Goal: Task Accomplishment & Management: Use online tool/utility

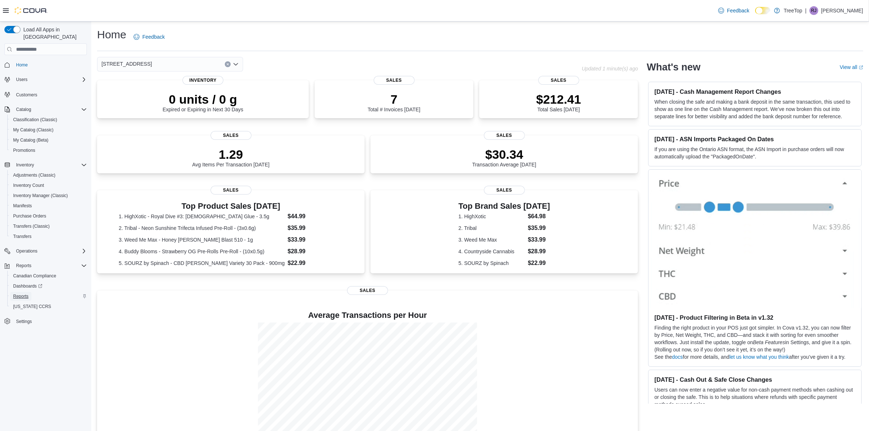
click at [31, 292] on link "Reports" at bounding box center [20, 296] width 21 height 9
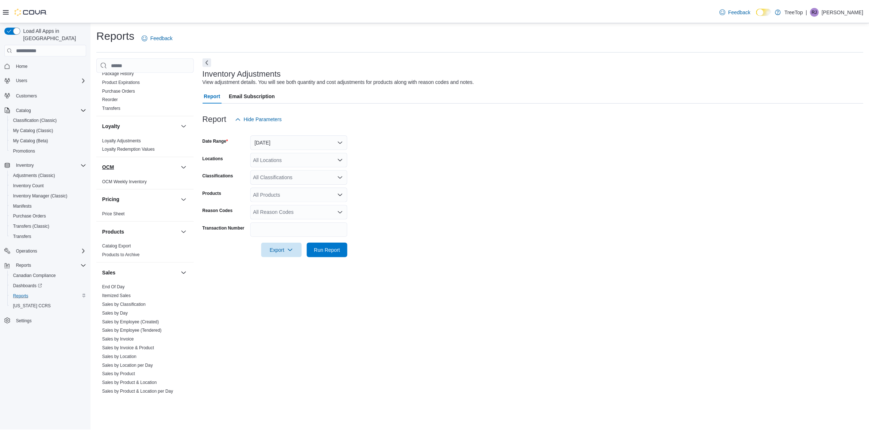
scroll to position [319, 0]
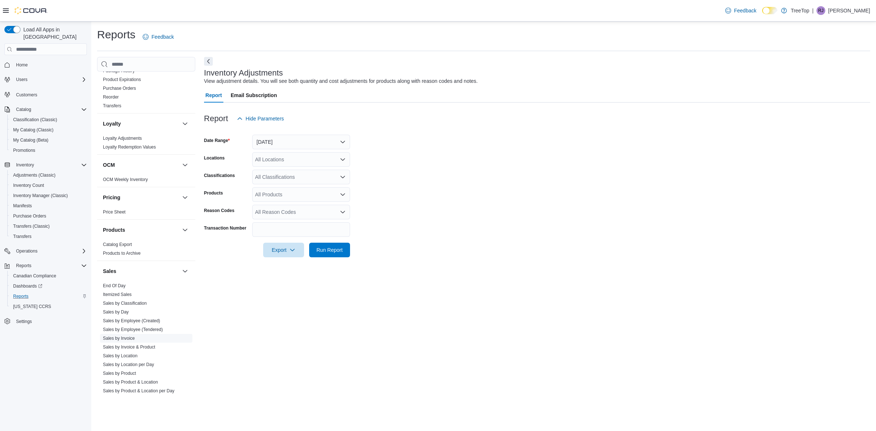
click at [131, 340] on link "Sales by Invoice" at bounding box center [119, 338] width 32 height 5
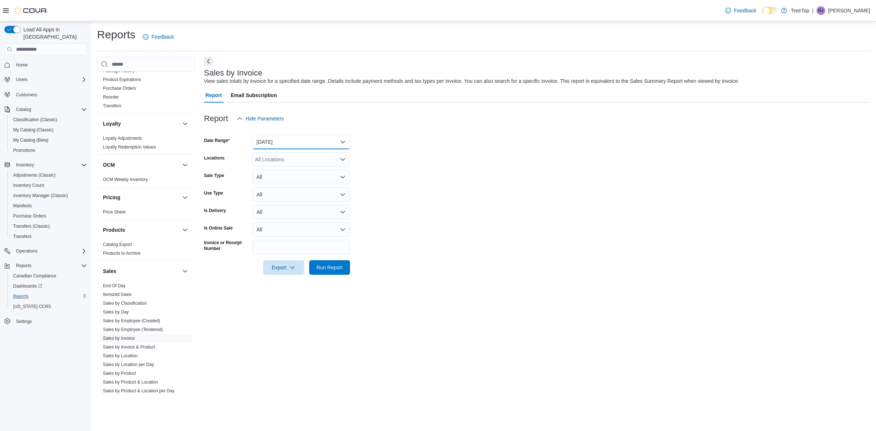
click at [266, 143] on button "[DATE]" at bounding box center [301, 142] width 98 height 15
click at [558, 180] on form "Date Range [DATE] Locations All Locations Sale Type All Use Type All Is Deliver…" at bounding box center [537, 200] width 666 height 149
click at [122, 313] on link "Sales by Day" at bounding box center [116, 312] width 26 height 5
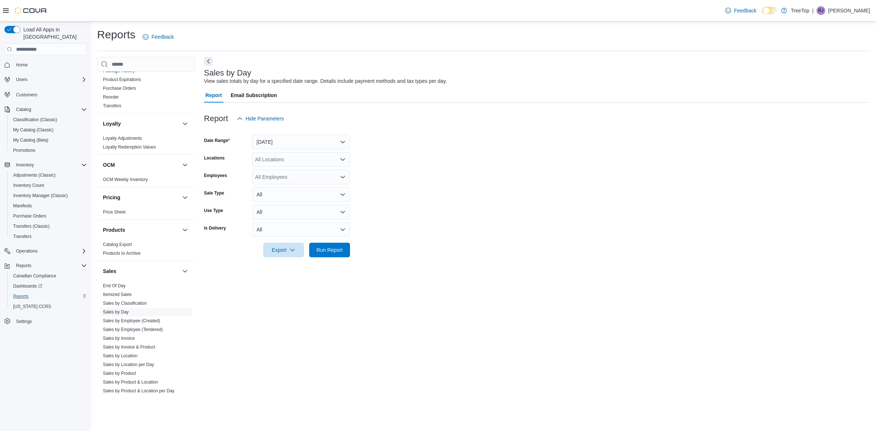
click at [290, 161] on div "All Locations" at bounding box center [301, 159] width 98 height 15
click at [307, 181] on span "[STREET_ADDRESS]" at bounding box center [293, 182] width 50 height 7
click at [327, 249] on span "Run Report" at bounding box center [330, 249] width 26 height 7
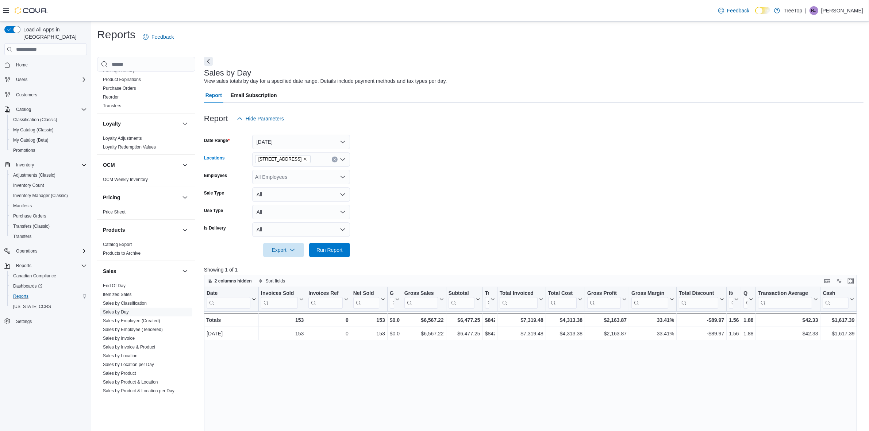
click at [307, 160] on icon "Remove 150 Nipissing Road, Unit 3 from selection in this group" at bounding box center [305, 159] width 4 height 4
click at [287, 191] on span "[STREET_ADDRESS][PERSON_NAME]" at bounding box center [314, 192] width 93 height 7
click at [340, 245] on span "Run Report" at bounding box center [330, 249] width 32 height 15
click at [284, 160] on span "[STREET_ADDRESS][PERSON_NAME]" at bounding box center [286, 159] width 57 height 7
click at [294, 180] on span "[STREET_ADDRESS]" at bounding box center [293, 182] width 50 height 7
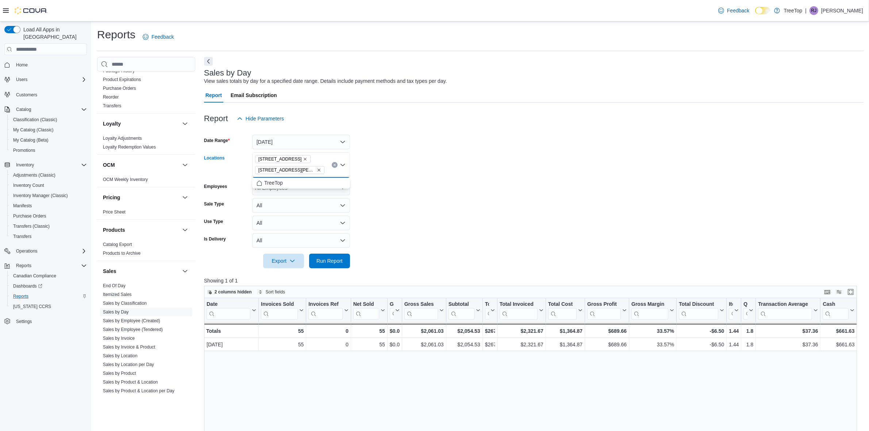
click at [318, 170] on icon "Remove 796 Brant Street from selection in this group" at bounding box center [319, 170] width 3 height 3
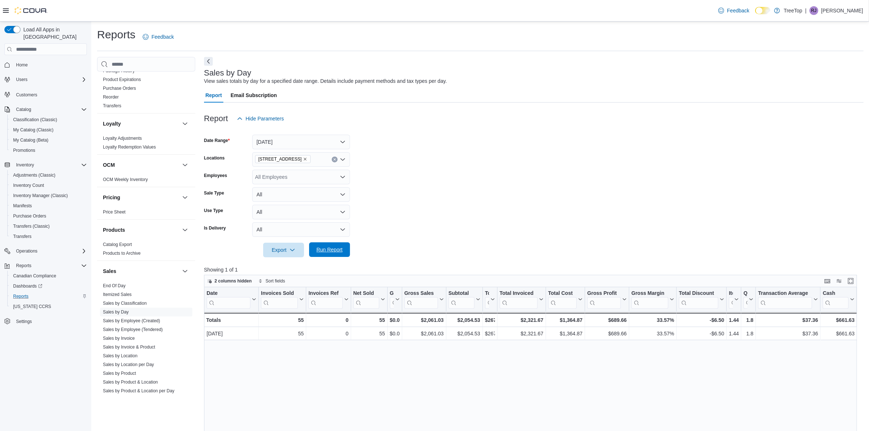
click at [329, 244] on span "Run Report" at bounding box center [330, 249] width 32 height 15
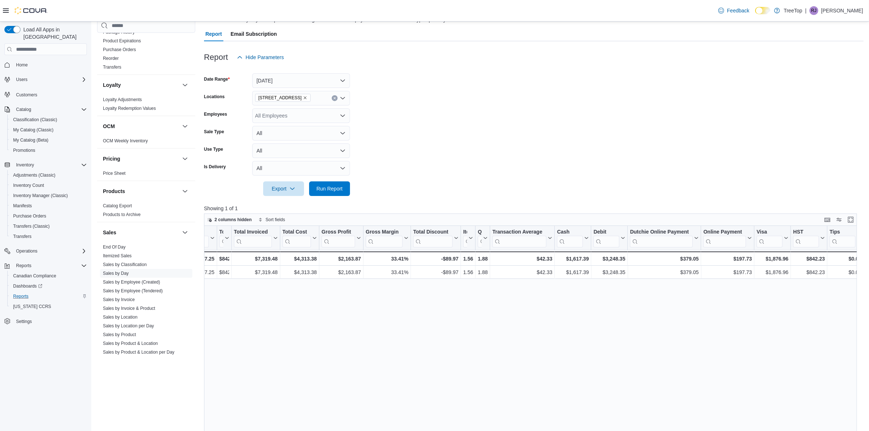
scroll to position [57, 0]
